Goal: Transaction & Acquisition: Purchase product/service

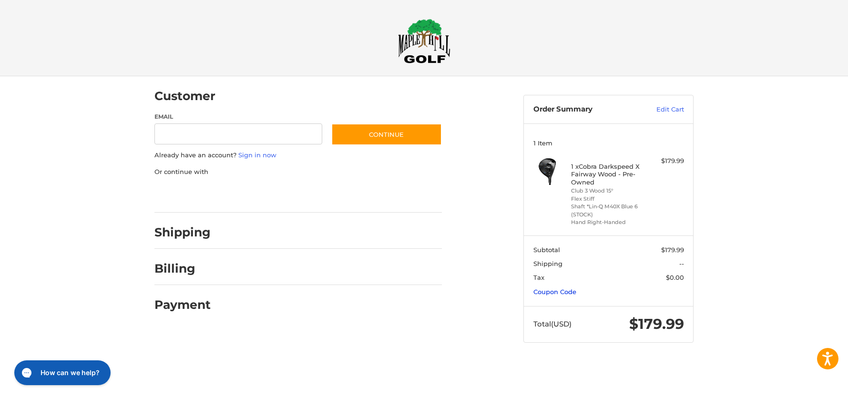
click at [553, 291] on link "Coupon Code" at bounding box center [554, 292] width 43 height 8
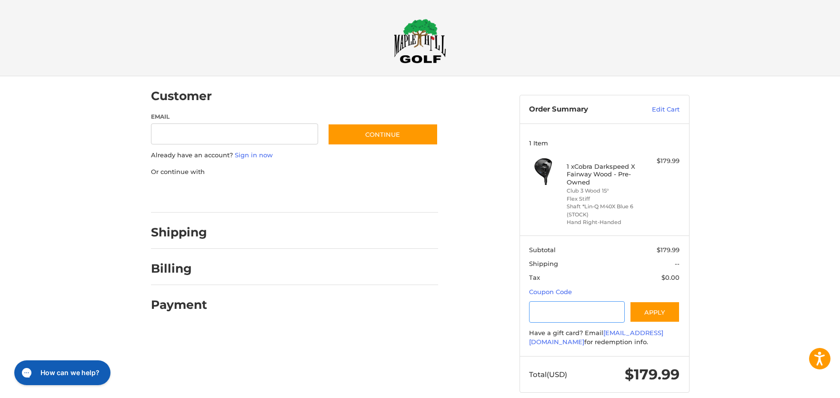
click at [551, 313] on input "Gift Certificate or Coupon Code" at bounding box center [577, 311] width 96 height 21
type input "*******"
click at [655, 308] on button "Apply" at bounding box center [655, 311] width 51 height 21
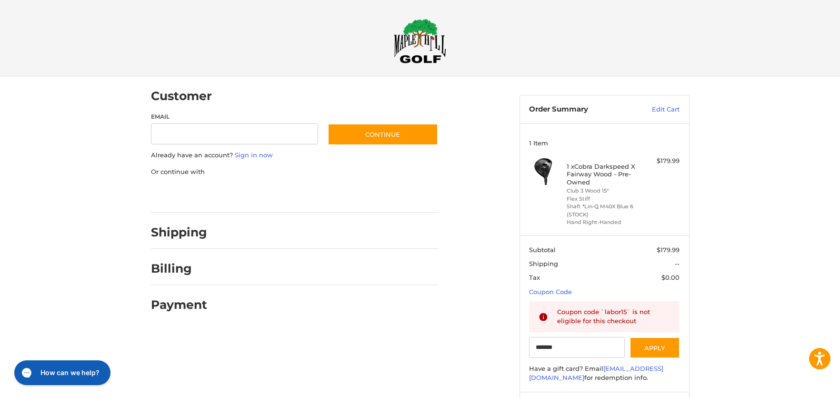
click at [603, 168] on h4 "1 x Cobra Darkspeed X Fairway Wood - Pre-Owned" at bounding box center [603, 173] width 73 height 23
click at [667, 107] on link "Edit Cart" at bounding box center [656, 110] width 48 height 10
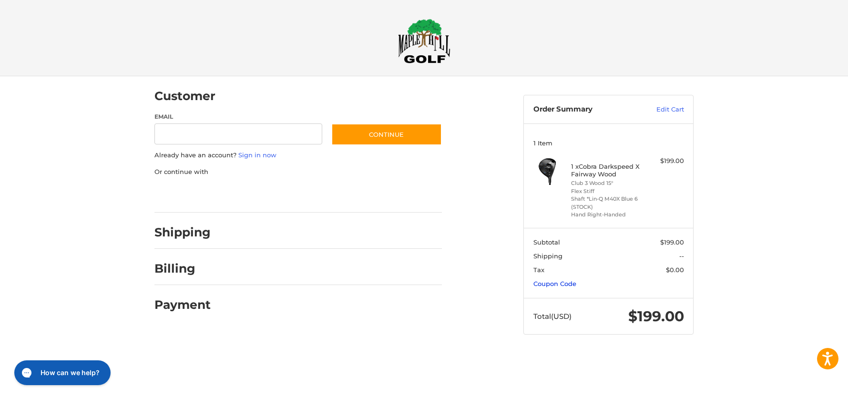
click at [557, 286] on link "Coupon Code" at bounding box center [554, 284] width 43 height 8
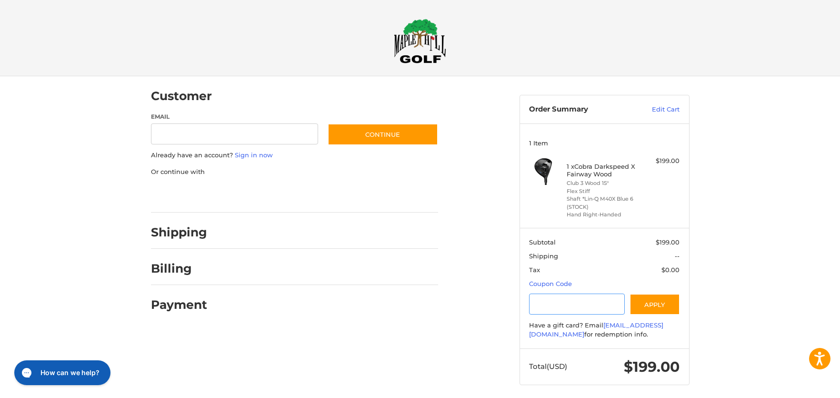
click at [537, 303] on input "Gift Certificate or Coupon Code" at bounding box center [577, 303] width 96 height 21
type input "*******"
click at [652, 301] on button "Apply" at bounding box center [655, 303] width 51 height 21
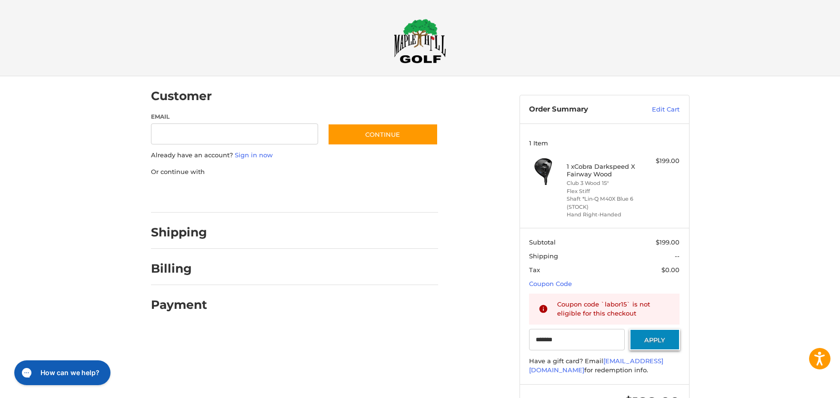
scroll to position [41, 0]
